Goal: Subscribe to service/newsletter

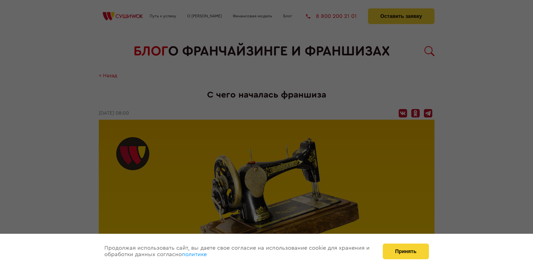
scroll to position [632, 0]
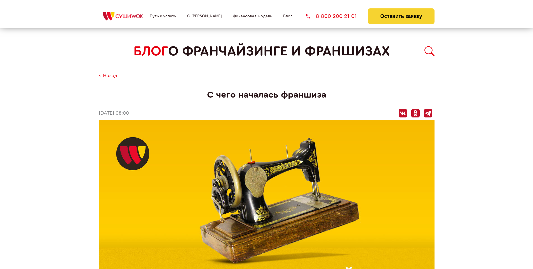
scroll to position [632, 0]
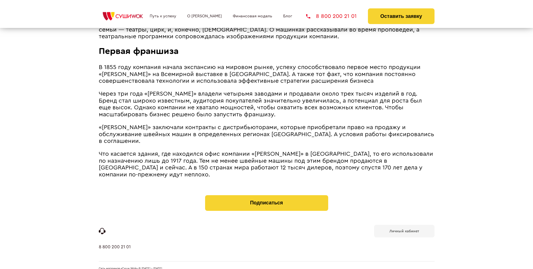
click at [404, 229] on b "Личный кабинет" at bounding box center [404, 231] width 30 height 4
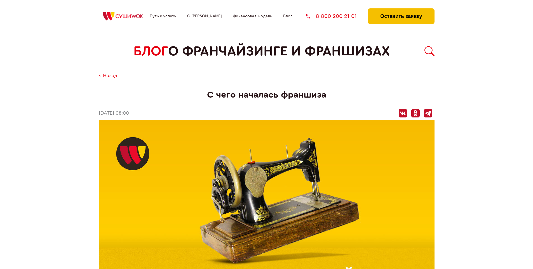
click at [401, 10] on button "Оставить заявку" at bounding box center [401, 16] width 66 height 16
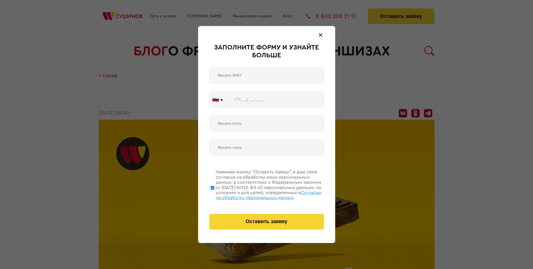
click at [259, 194] on span "Согласии на обработку персональных данных" at bounding box center [269, 195] width 106 height 10
click at [214, 194] on input "Нажимая кнопку “Оставить заявку”, я даю свое согласие на обработку моих персона…" at bounding box center [213, 187] width 4 height 45
checkbox input "false"
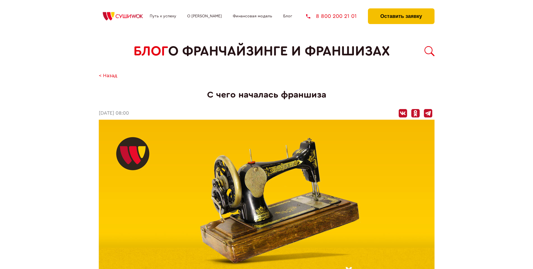
click at [401, 10] on button "Оставить заявку" at bounding box center [401, 16] width 66 height 16
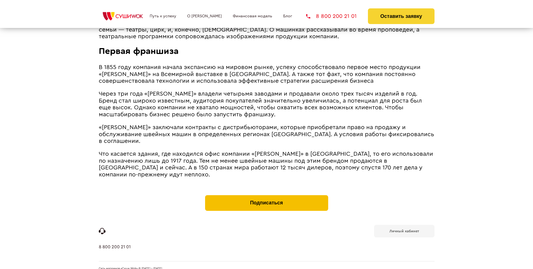
click at [266, 195] on button "Подписаться" at bounding box center [266, 203] width 123 height 16
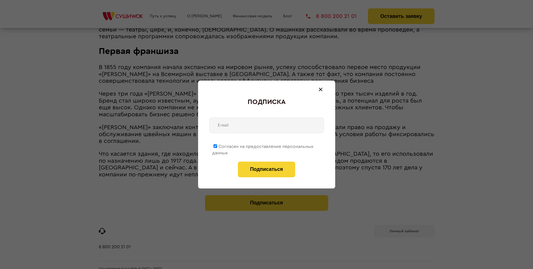
click at [263, 145] on span "Согласен на предоставление персональных данных" at bounding box center [262, 149] width 101 height 11
click at [217, 145] on input "Согласен на предоставление персональных данных" at bounding box center [215, 146] width 4 height 4
checkbox input "false"
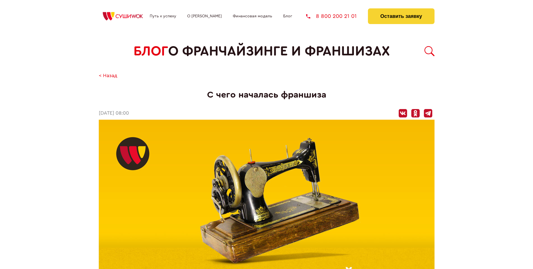
scroll to position [632, 0]
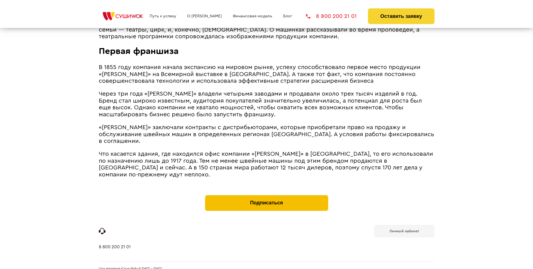
click at [266, 195] on button "Подписаться" at bounding box center [266, 203] width 123 height 16
